Goal: Task Accomplishment & Management: Use online tool/utility

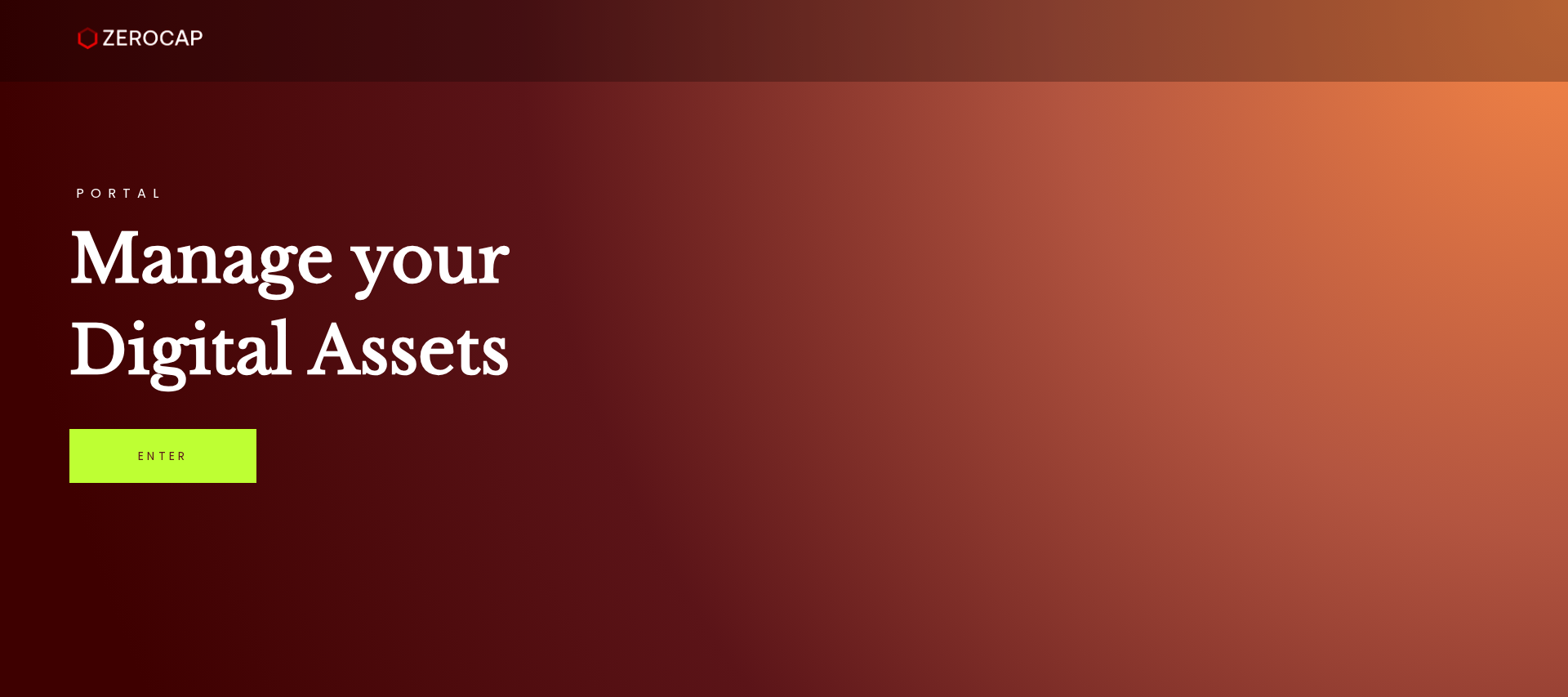
click at [154, 469] on link "Enter" at bounding box center [163, 456] width 187 height 54
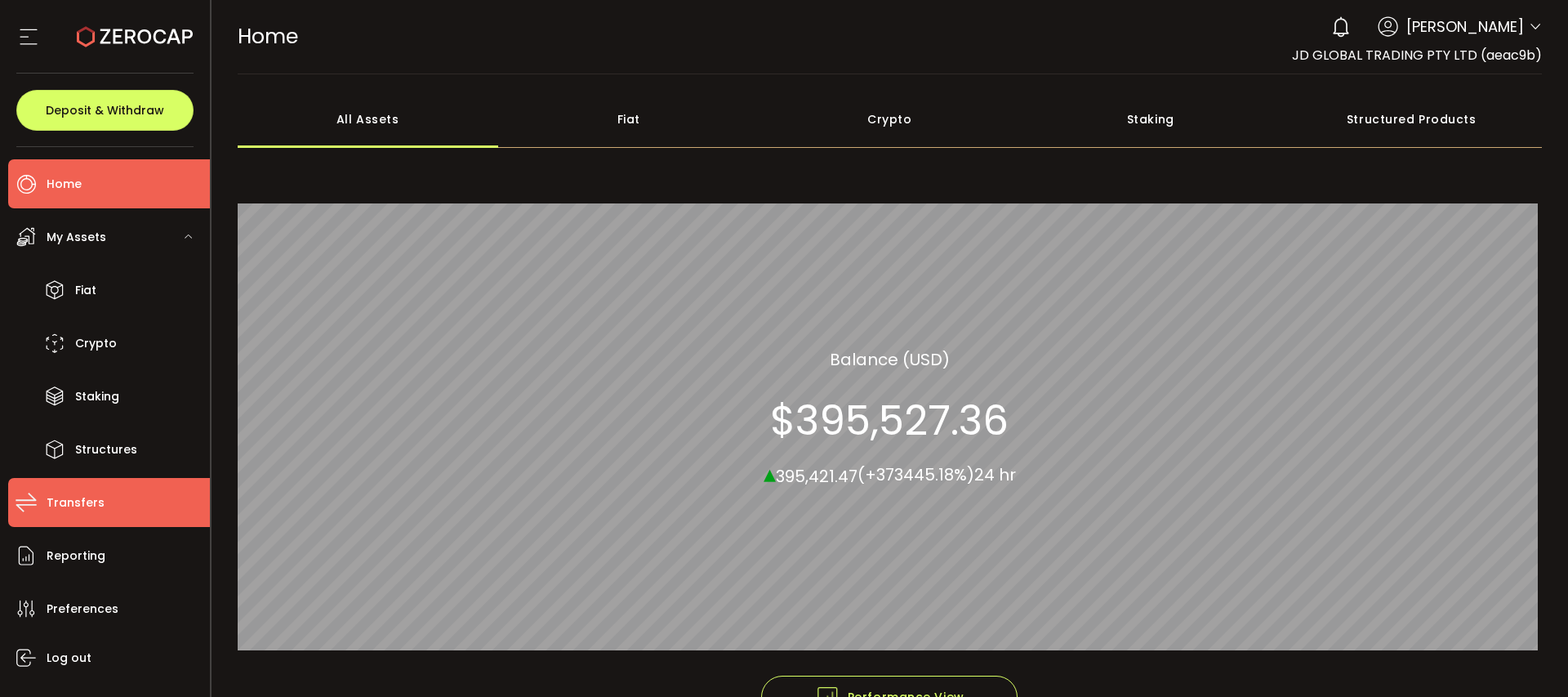
click at [95, 501] on span "Transfers" at bounding box center [75, 503] width 58 height 24
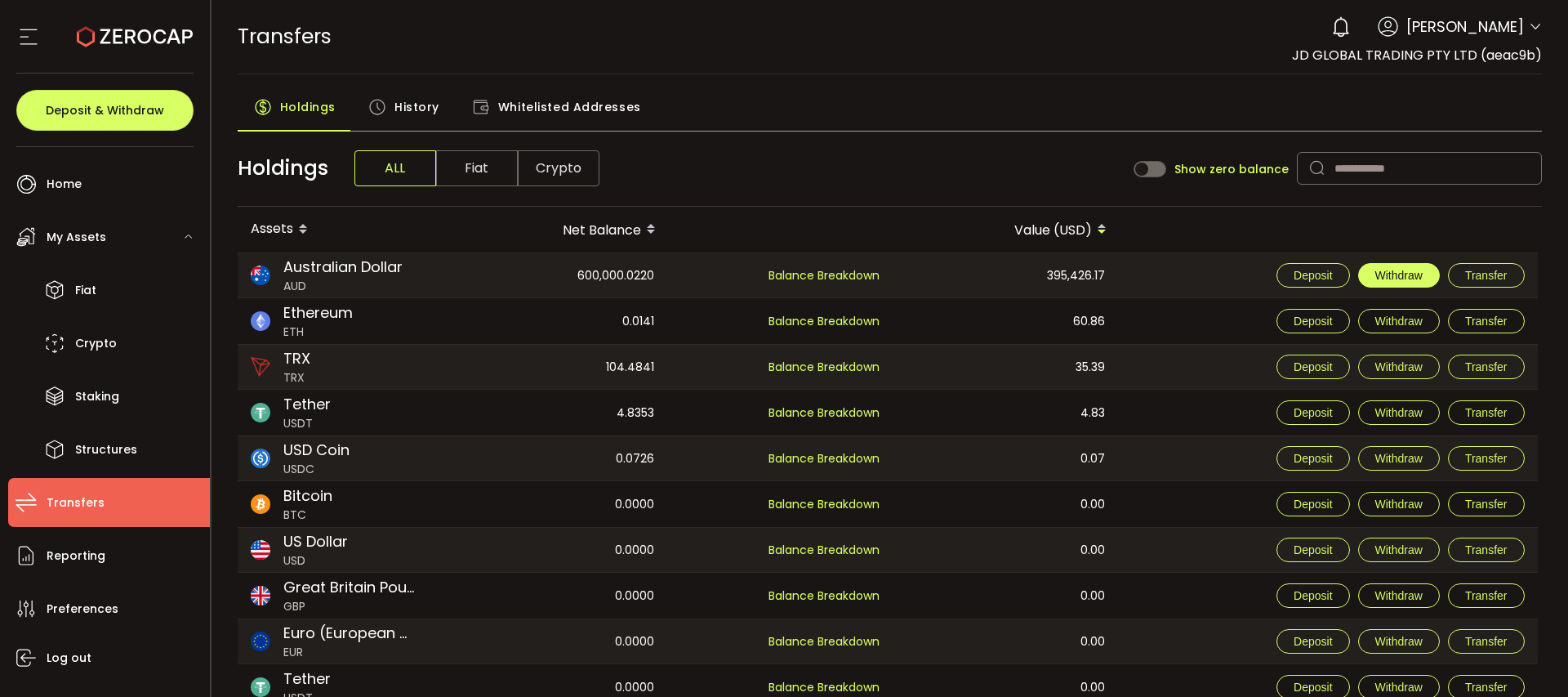
click at [1399, 272] on span "Withdraw" at bounding box center [1399, 275] width 47 height 13
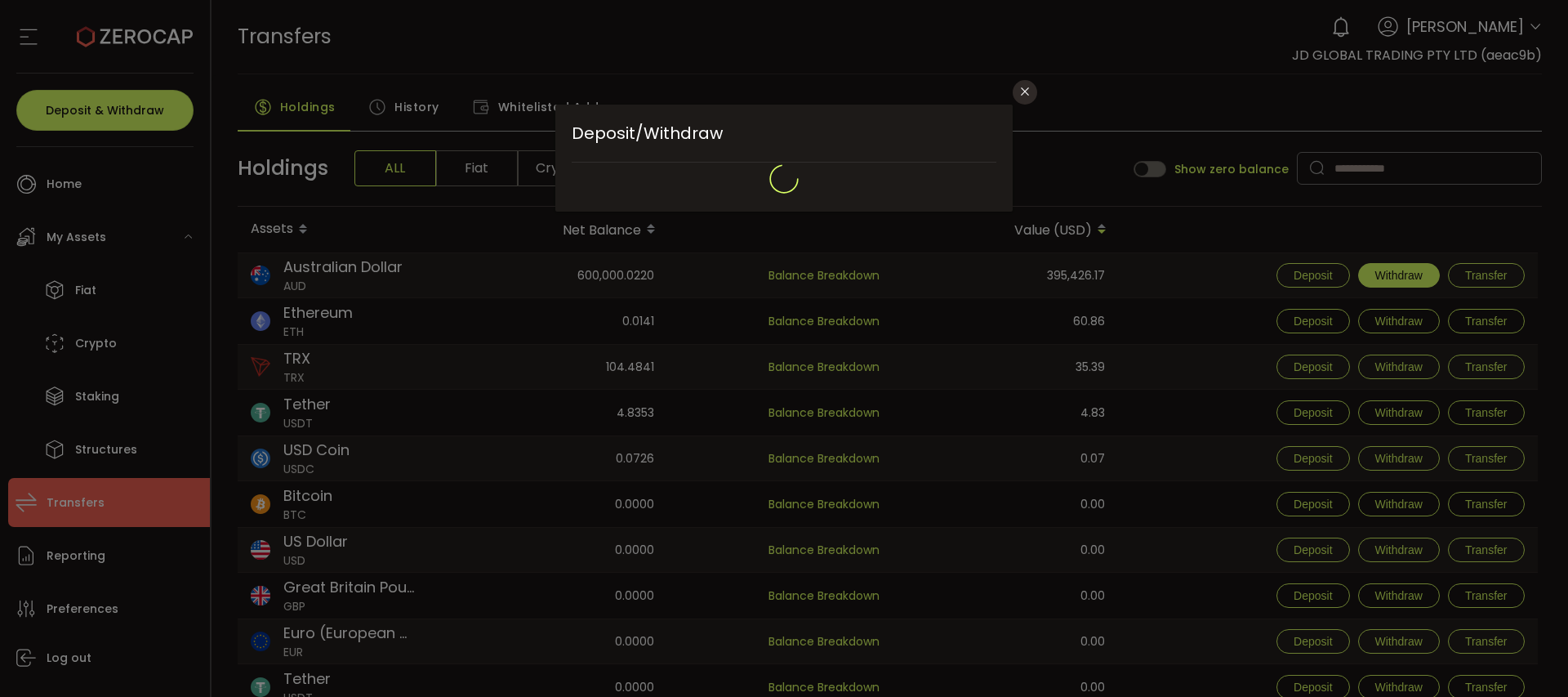
type input "**********"
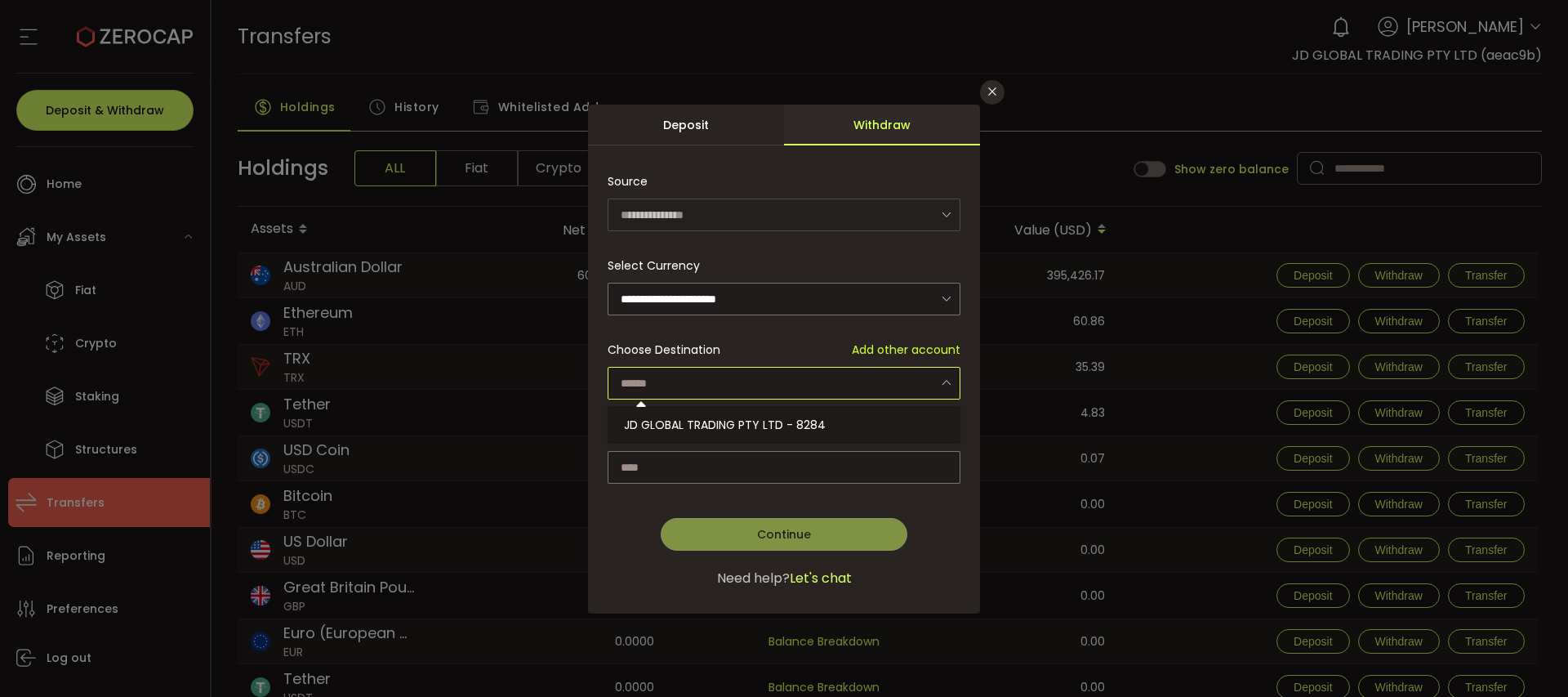
click at [730, 378] on input "dialog" at bounding box center [784, 384] width 353 height 33
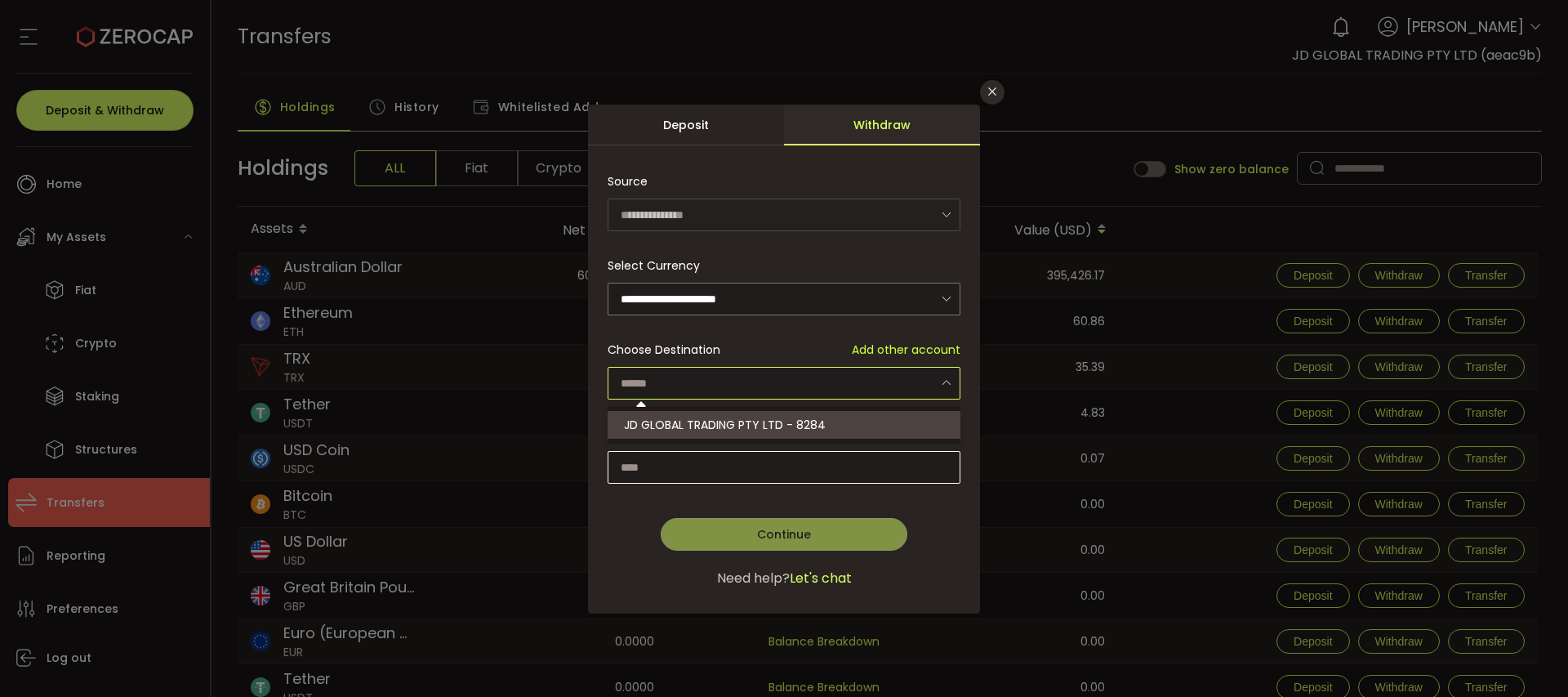
drag, startPoint x: 692, startPoint y: 426, endPoint x: 691, endPoint y: 450, distance: 24.0
click at [692, 426] on span "JD GLOBAL TRADING PTY LTD - 8284" at bounding box center [725, 425] width 202 height 16
type input "**********"
click at [689, 457] on input "dialog" at bounding box center [784, 468] width 353 height 33
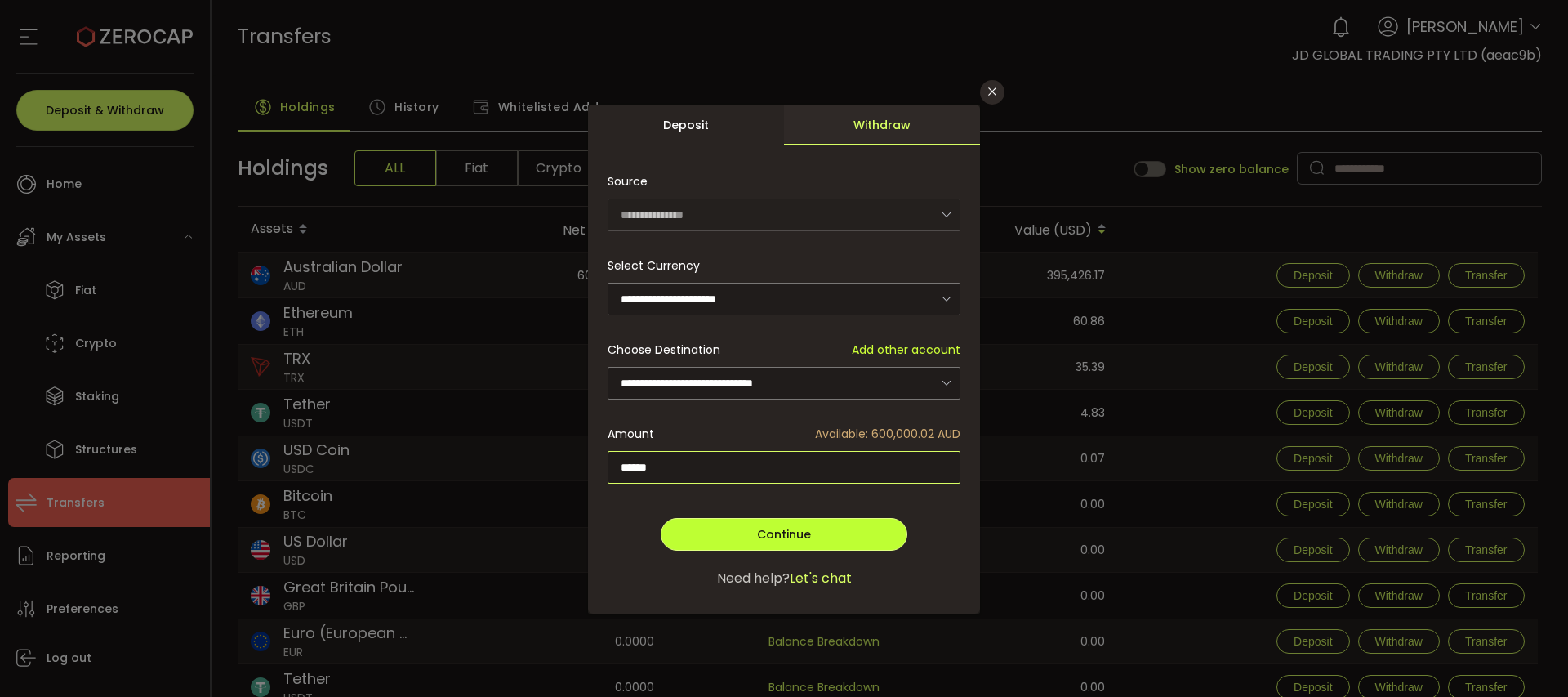
type input "******"
click at [689, 530] on button "Continue" at bounding box center [784, 534] width 246 height 33
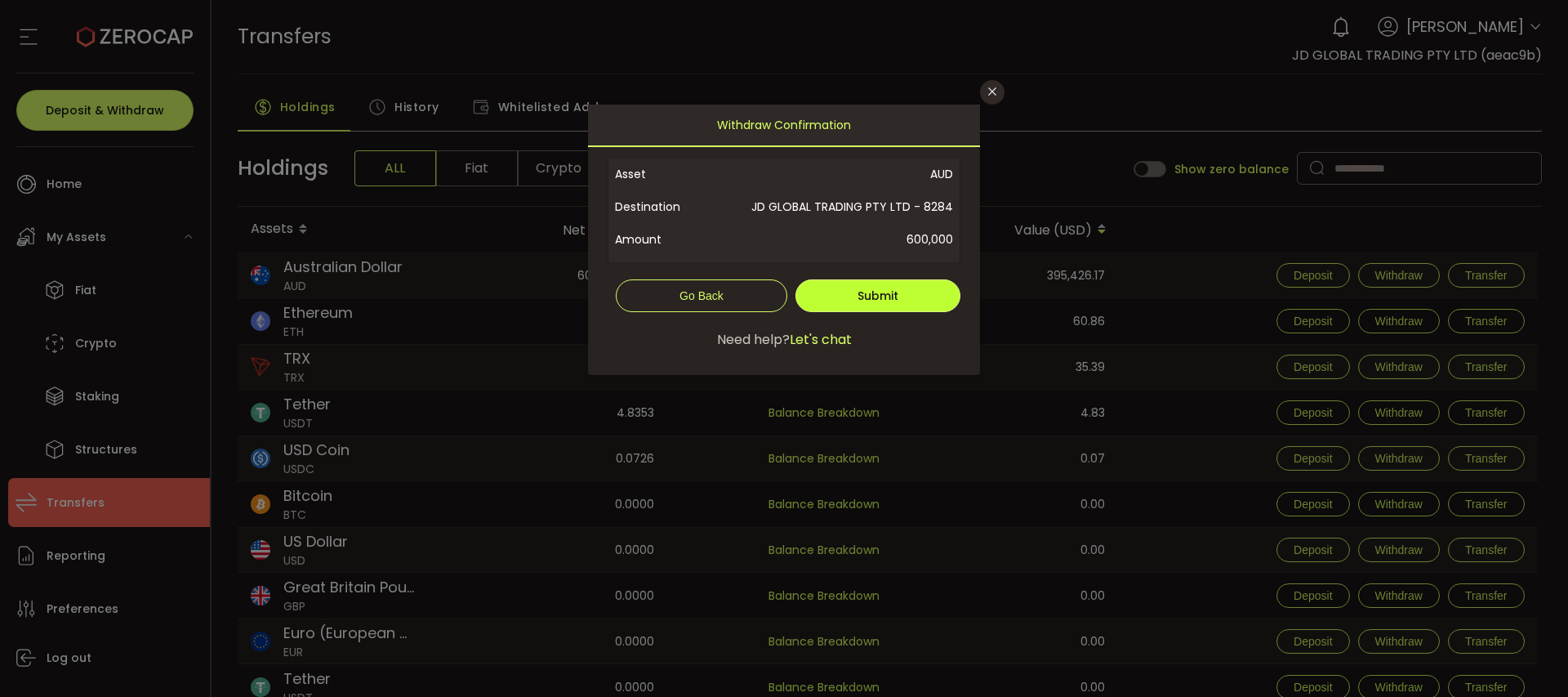
click at [880, 295] on span "Submit" at bounding box center [878, 295] width 41 height 16
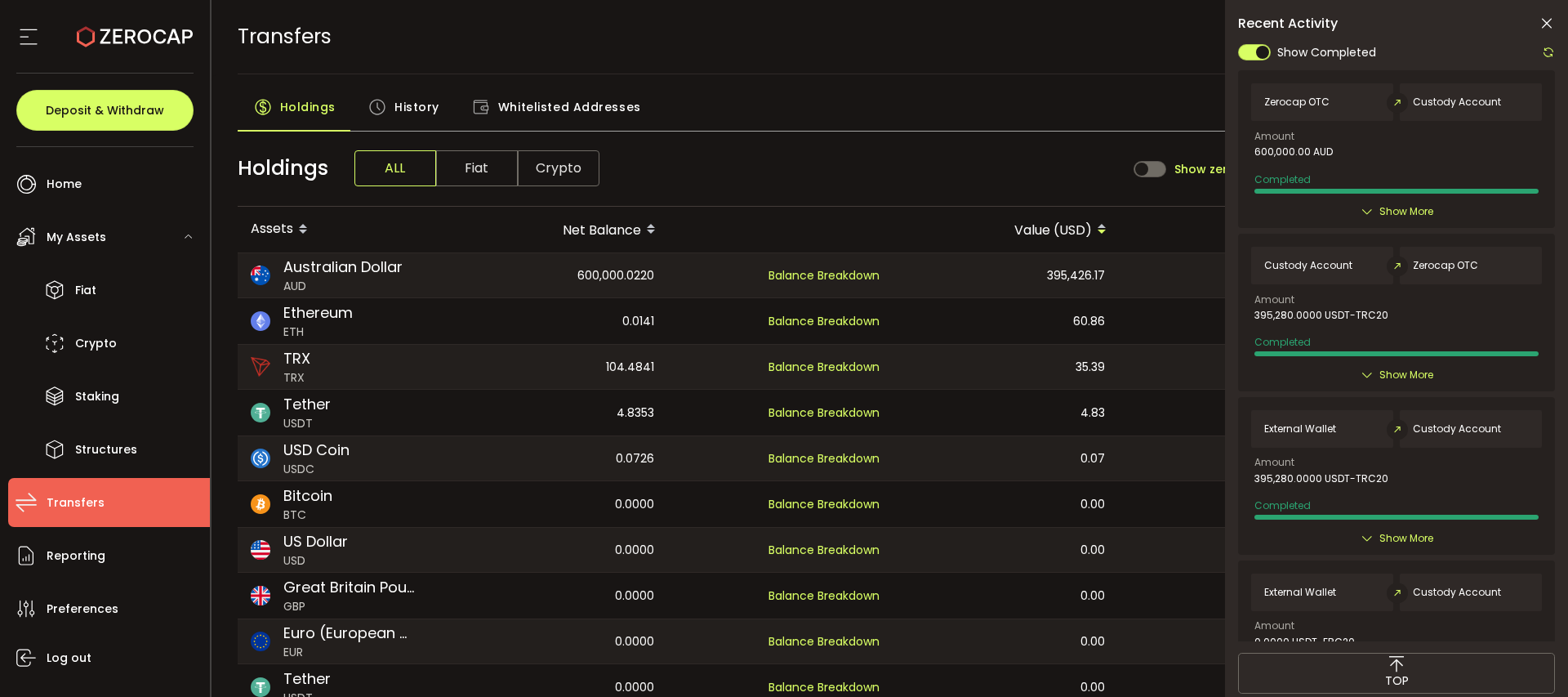
click at [834, 303] on div "Custody 0.0141 Balance Breakdown" at bounding box center [781, 320] width 223 height 45
click at [835, 226] on th at bounding box center [781, 229] width 225 height 45
click at [1547, 26] on icon at bounding box center [1547, 23] width 16 height 16
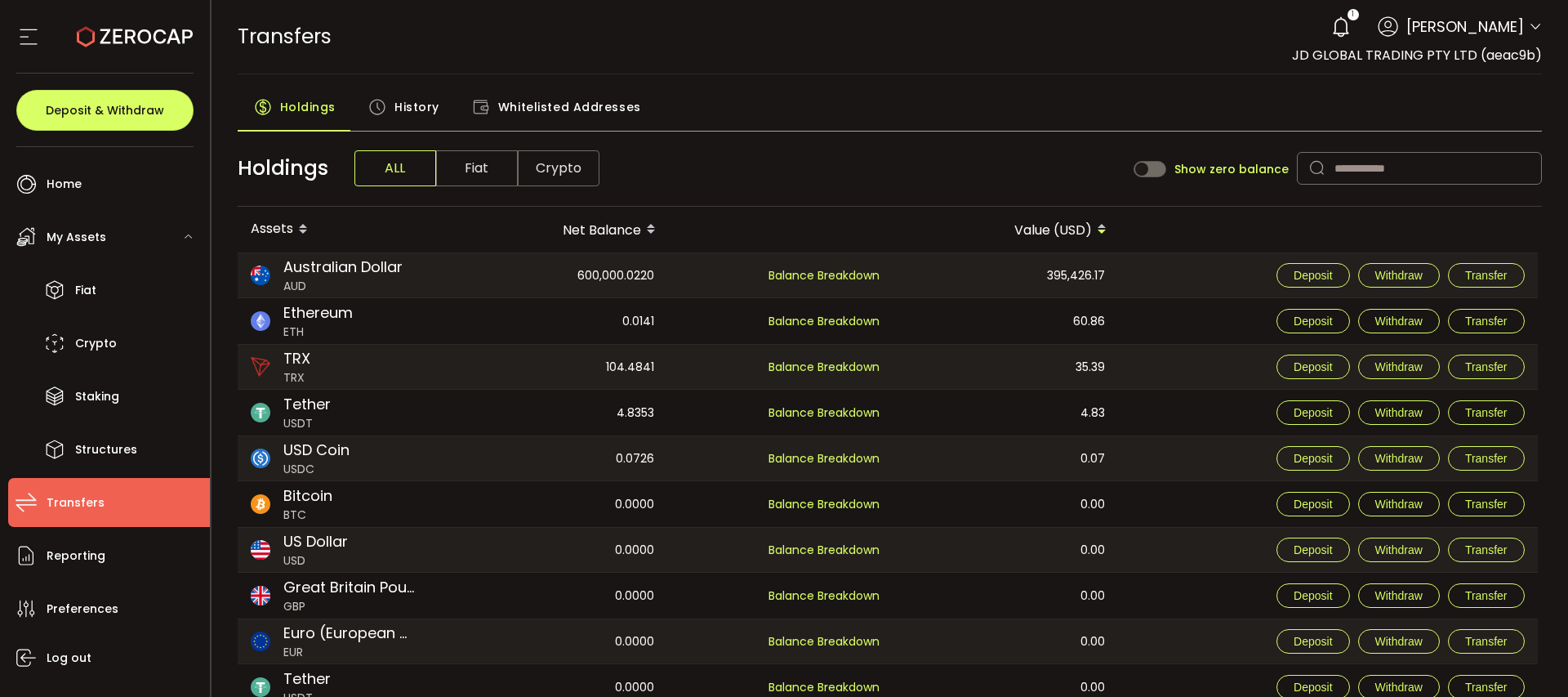
click at [967, 360] on div "35.39" at bounding box center [1006, 367] width 223 height 45
